Goal: Task Accomplishment & Management: Use online tool/utility

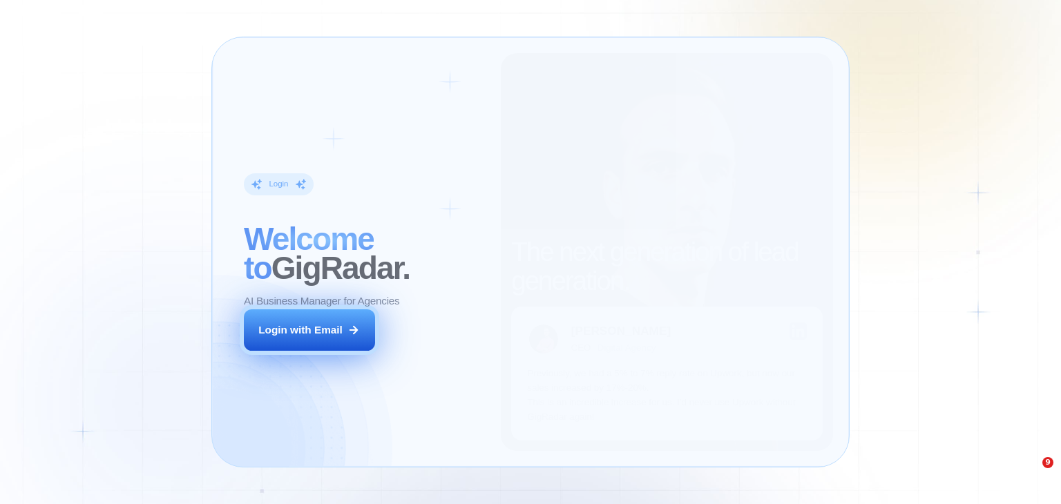
click at [319, 331] on div "Login with Email" at bounding box center [300, 329] width 84 height 15
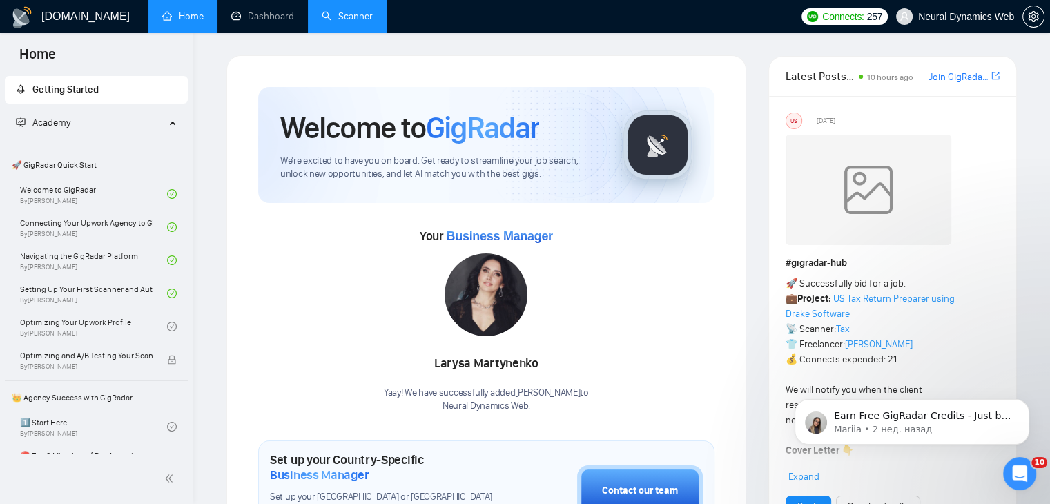
click at [373, 19] on link "Scanner" at bounding box center [347, 16] width 51 height 12
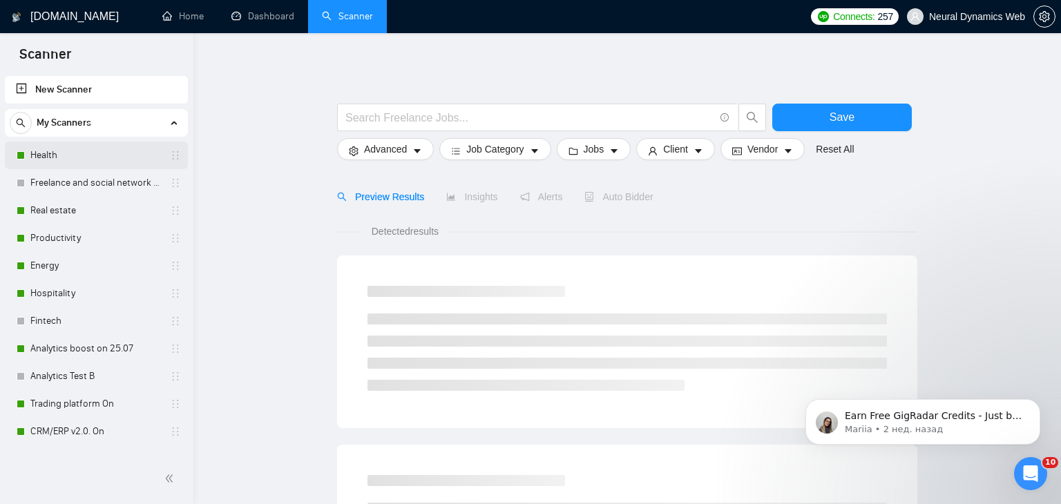
click at [25, 159] on div "Health" at bounding box center [99, 156] width 164 height 28
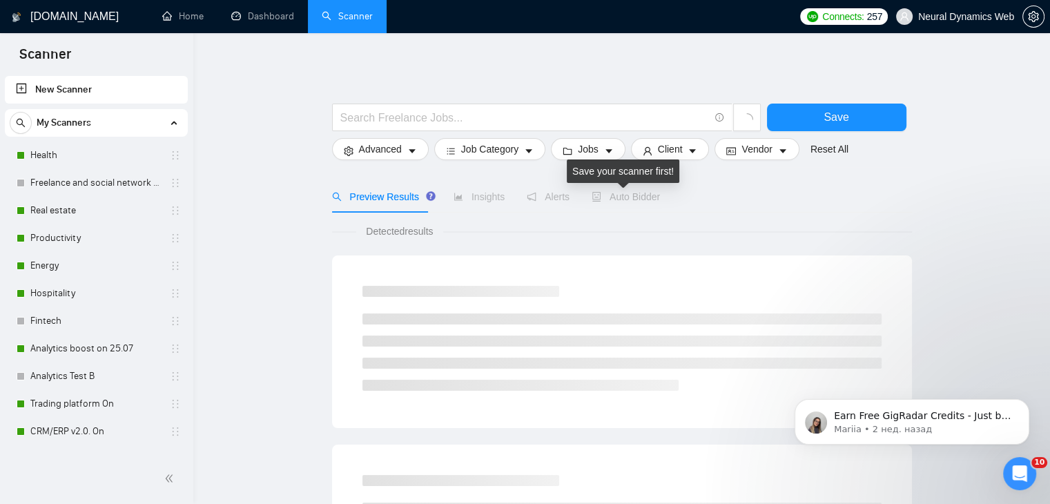
click at [601, 195] on span "Auto Bidder" at bounding box center [626, 196] width 68 height 11
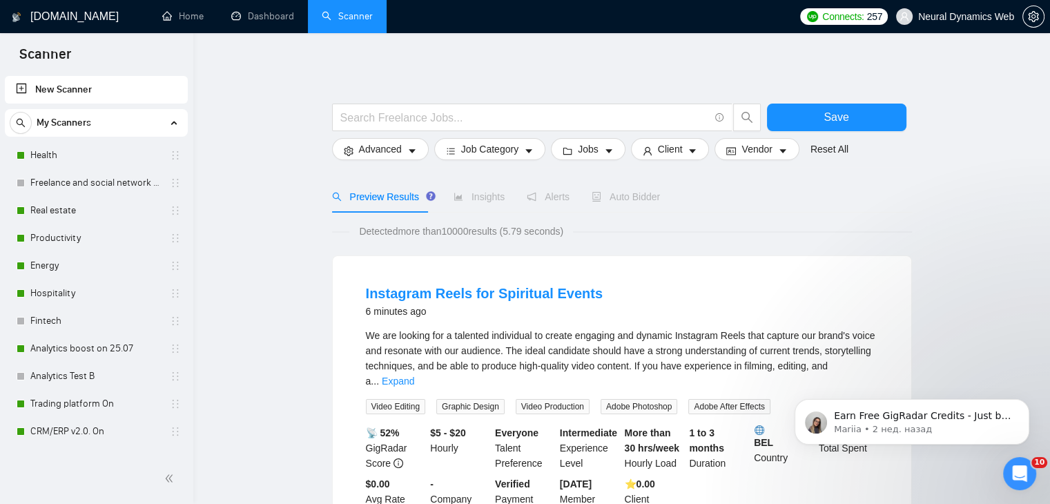
click at [623, 200] on span "Auto Bidder" at bounding box center [626, 196] width 68 height 11
click at [615, 200] on span "Auto Bidder" at bounding box center [626, 196] width 68 height 11
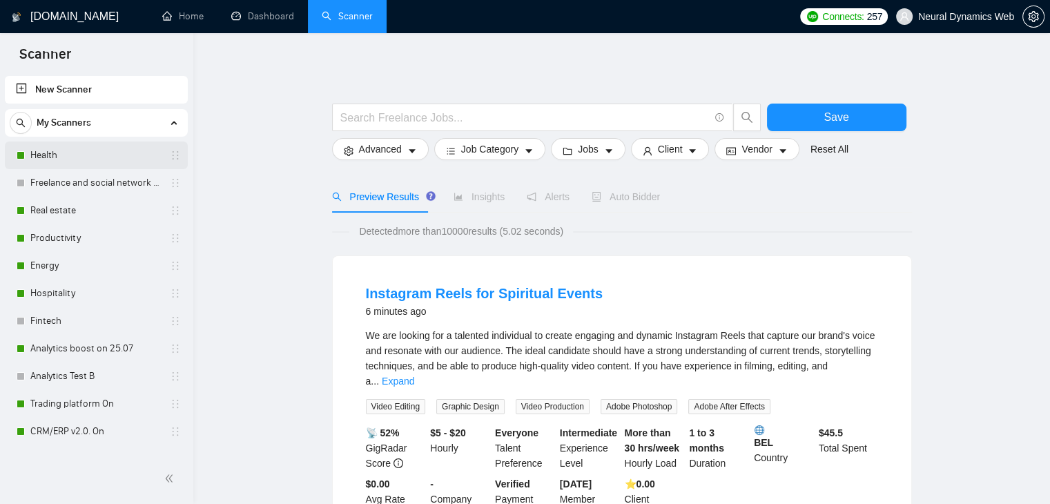
click at [86, 158] on link "Health" at bounding box center [95, 156] width 131 height 28
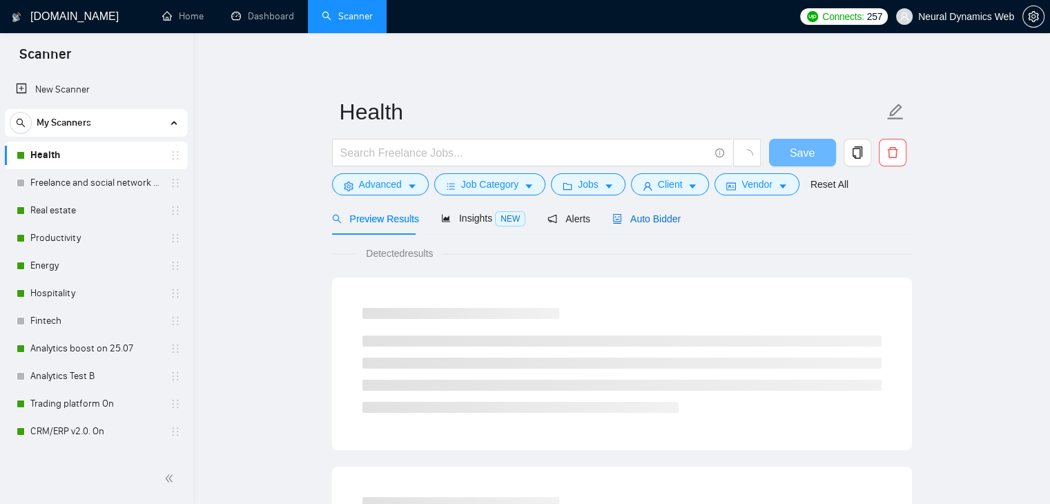
click at [638, 213] on span "Auto Bidder" at bounding box center [647, 218] width 68 height 11
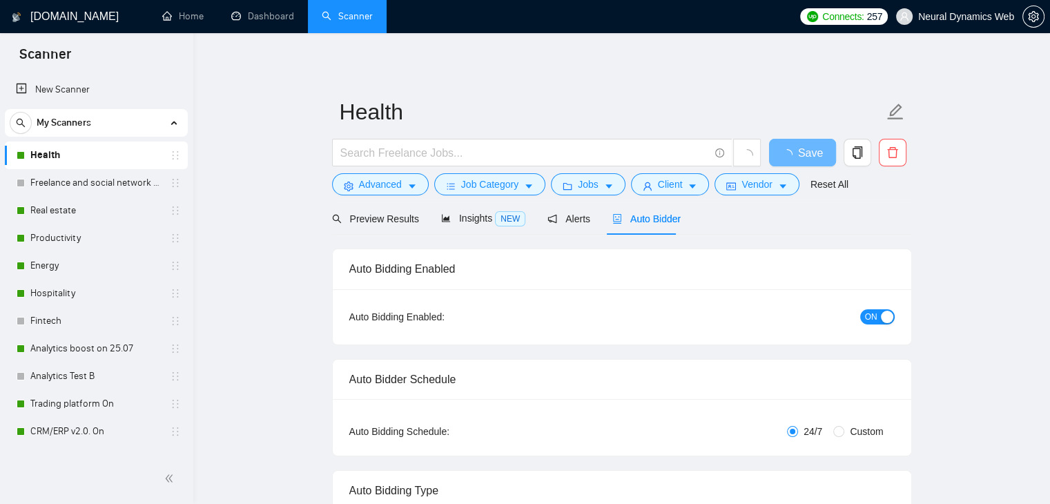
checkbox input "true"
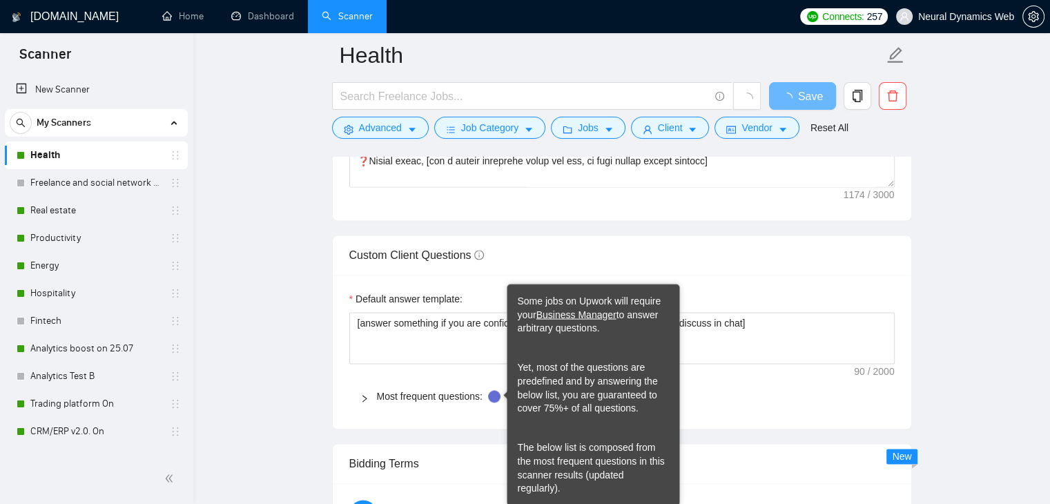
scroll to position [1861, 0]
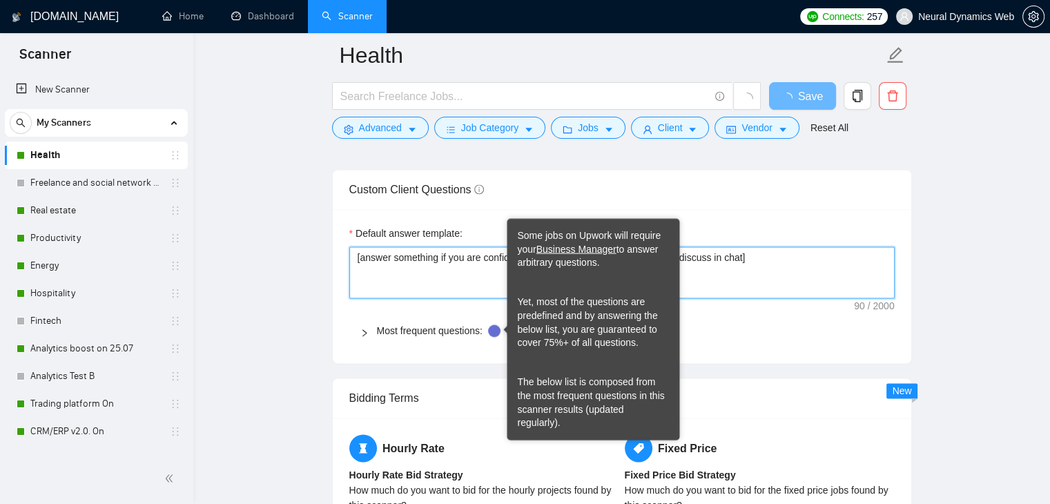
click at [432, 299] on textarea "[answer something if you are confident, otherwise rephrase and suggest to discu…" at bounding box center [622, 273] width 546 height 52
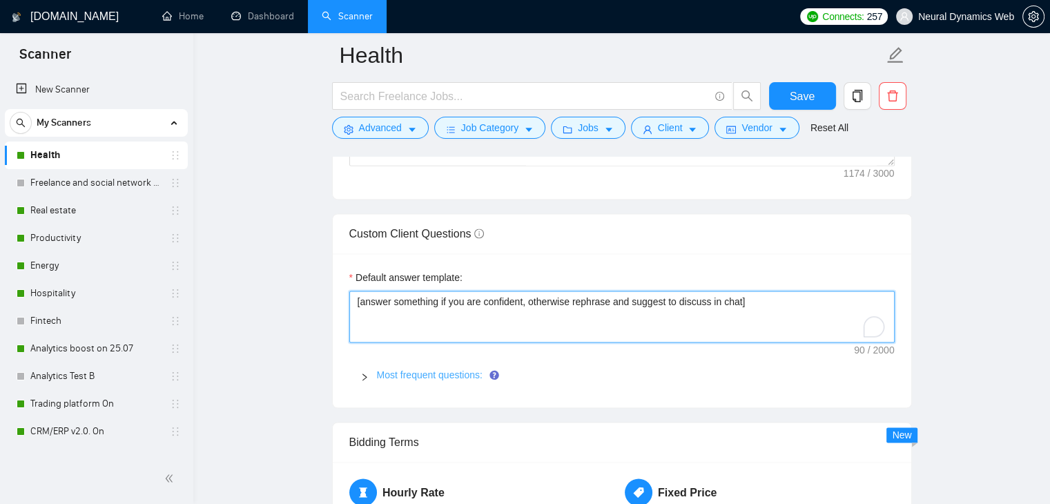
scroll to position [1865, 0]
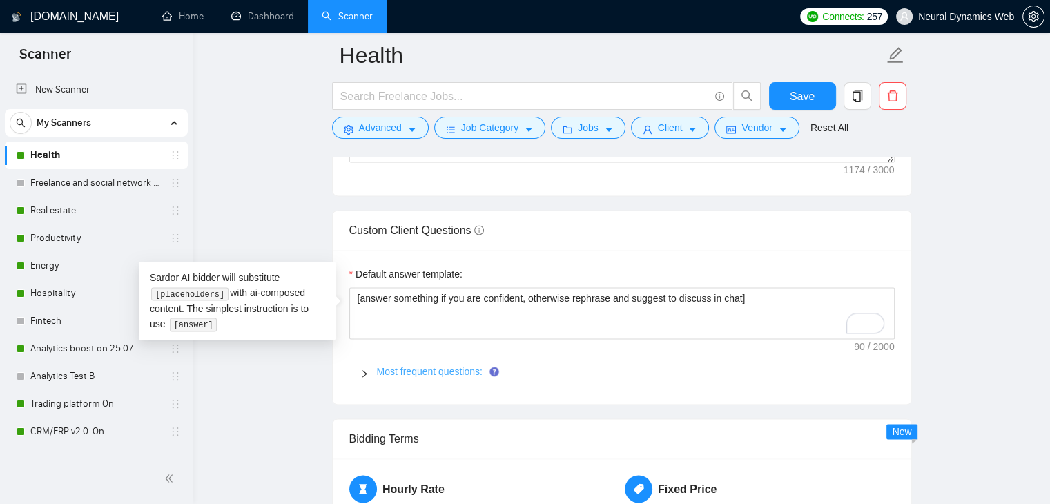
click at [456, 374] on link "Most frequent questions:" at bounding box center [430, 371] width 106 height 11
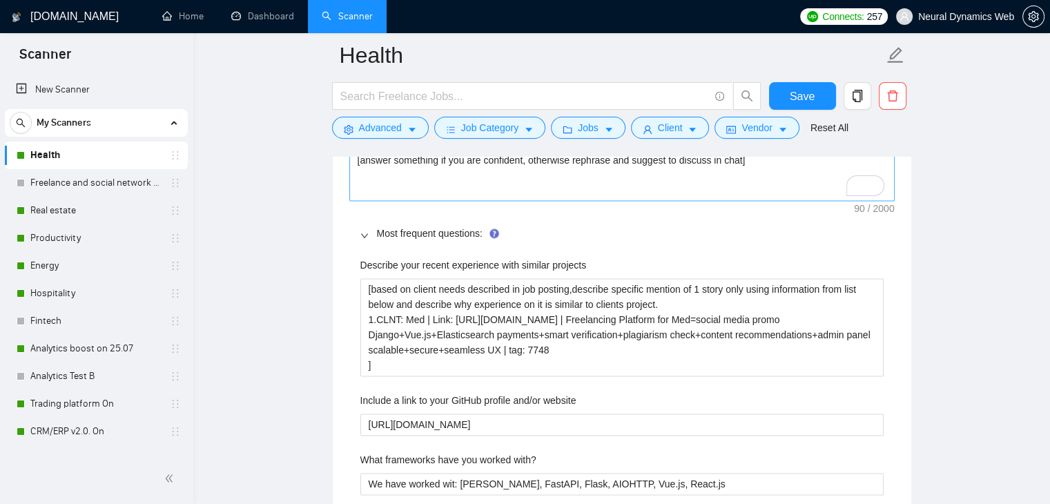
scroll to position [2072, 0]
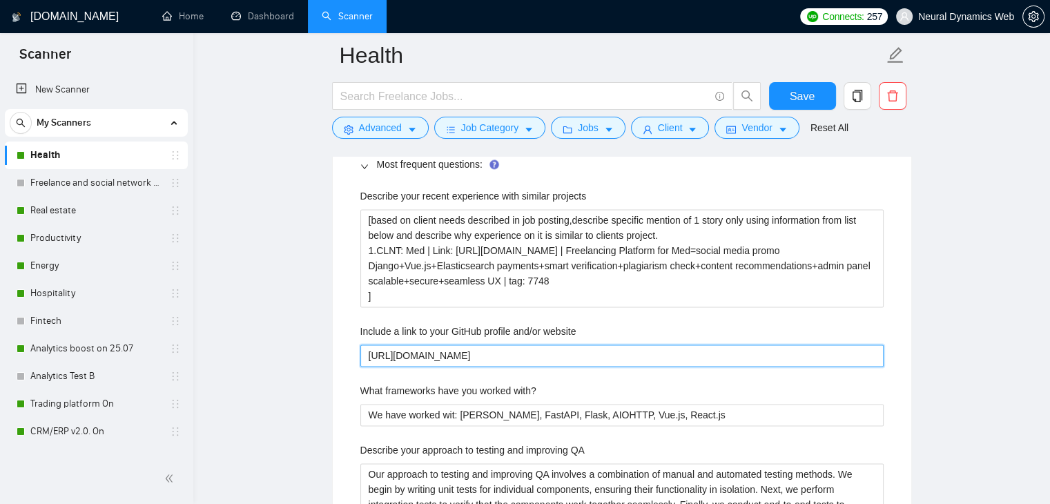
click at [476, 354] on website "https://github.com/Neural-Dynamics-Web/sample-project-crm" at bounding box center [621, 356] width 523 height 22
